Goal: Find specific page/section: Find specific page/section

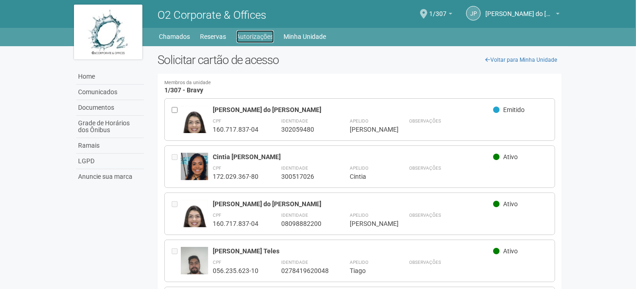
click at [259, 34] on link "Autorizações" at bounding box center [255, 36] width 37 height 13
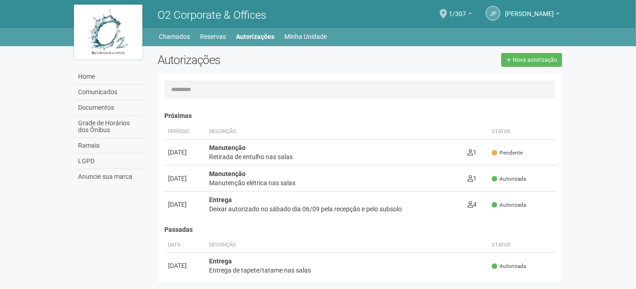
click at [296, 143] on div "Manutenção Retirada de entulho nas salas" at bounding box center [335, 152] width 252 height 18
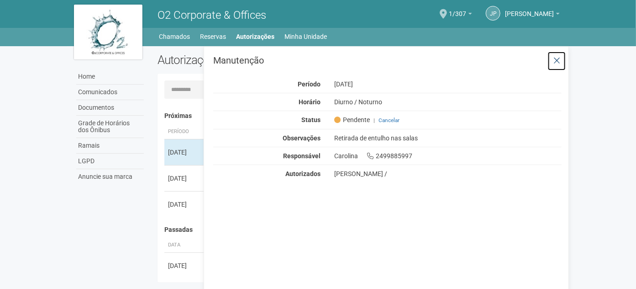
click at [558, 62] on icon at bounding box center [557, 60] width 7 height 9
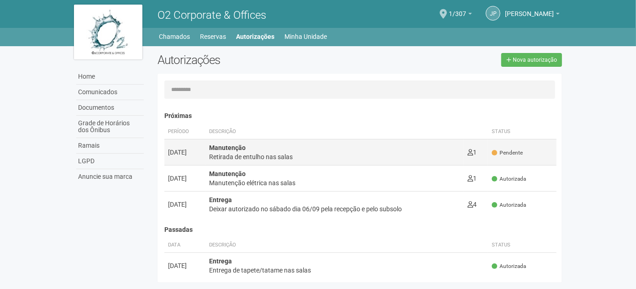
click at [289, 153] on div "Retirada de entulho nas salas" at bounding box center [335, 156] width 252 height 9
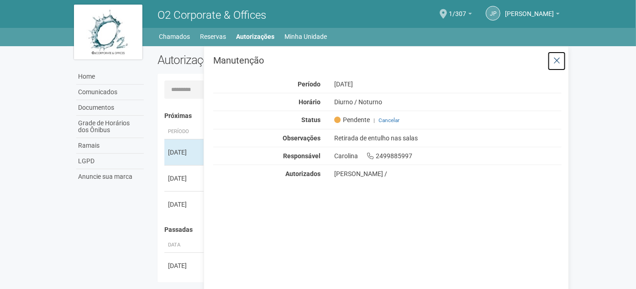
click at [559, 62] on icon at bounding box center [557, 60] width 7 height 9
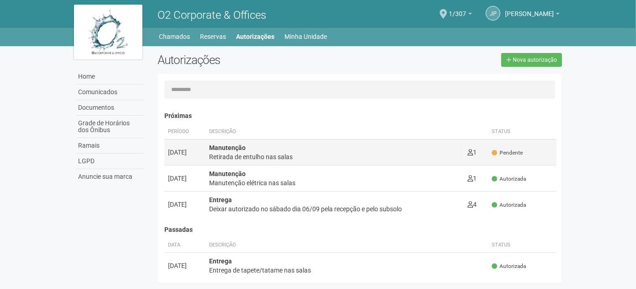
click at [342, 150] on div "Manutenção Retirada de entulho nas salas" at bounding box center [335, 152] width 252 height 18
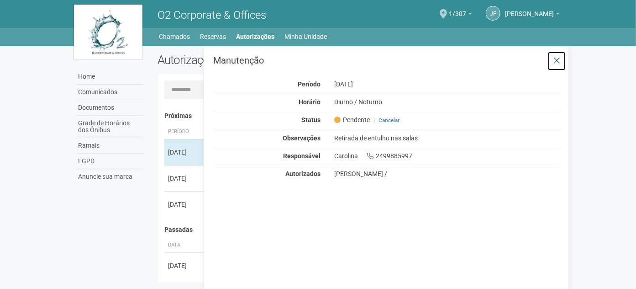
click at [558, 59] on icon at bounding box center [557, 60] width 7 height 9
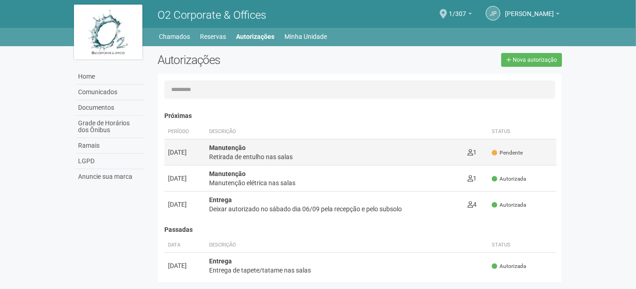
click at [442, 152] on div "Retirada de entulho nas salas" at bounding box center [335, 156] width 252 height 9
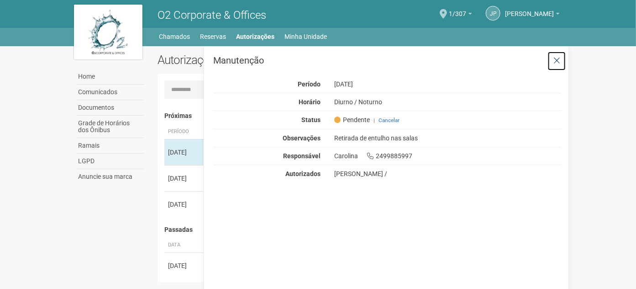
click at [559, 59] on icon at bounding box center [557, 60] width 7 height 9
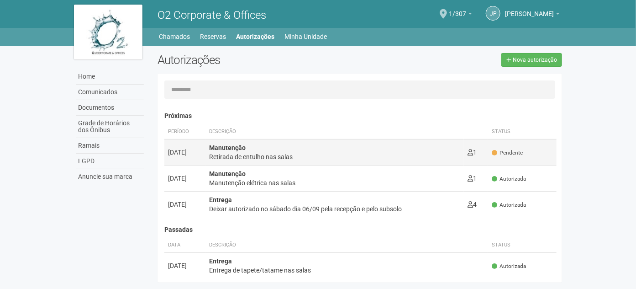
click at [319, 153] on div "Retirada de entulho nas salas" at bounding box center [335, 156] width 252 height 9
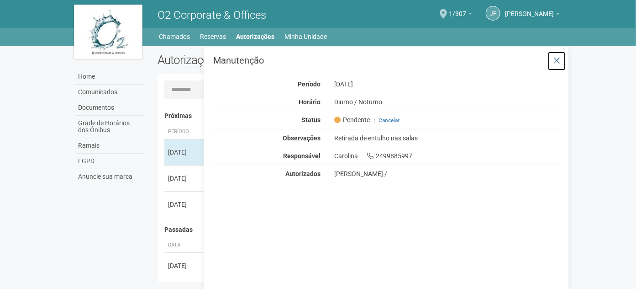
click at [558, 57] on icon at bounding box center [557, 60] width 7 height 9
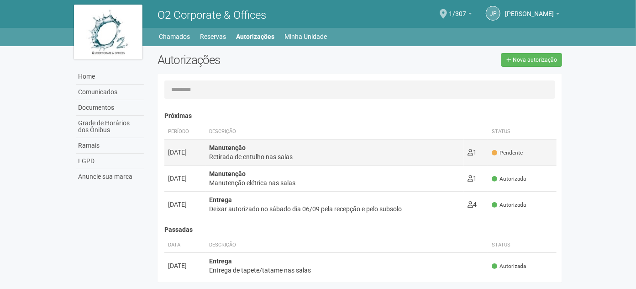
click at [363, 152] on div "Retirada de entulho nas salas" at bounding box center [335, 156] width 252 height 9
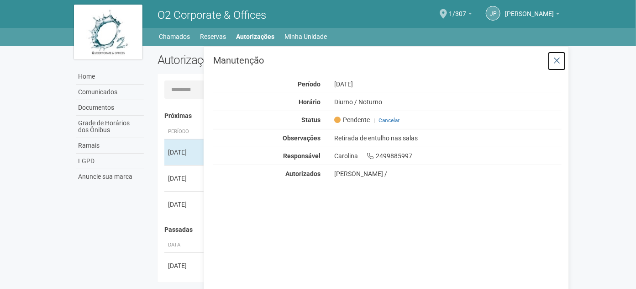
click at [558, 58] on icon at bounding box center [557, 60] width 7 height 9
